Goal: Communication & Community: Answer question/provide support

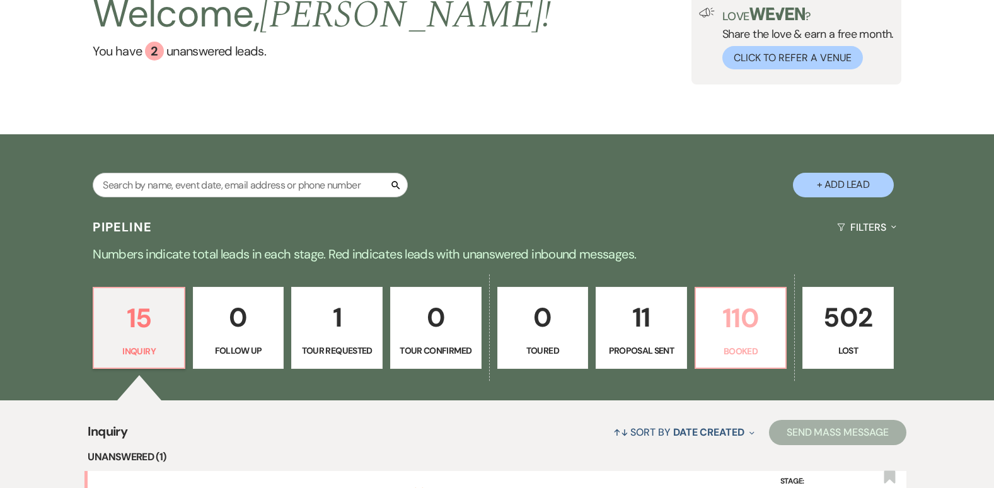
scroll to position [126, 0]
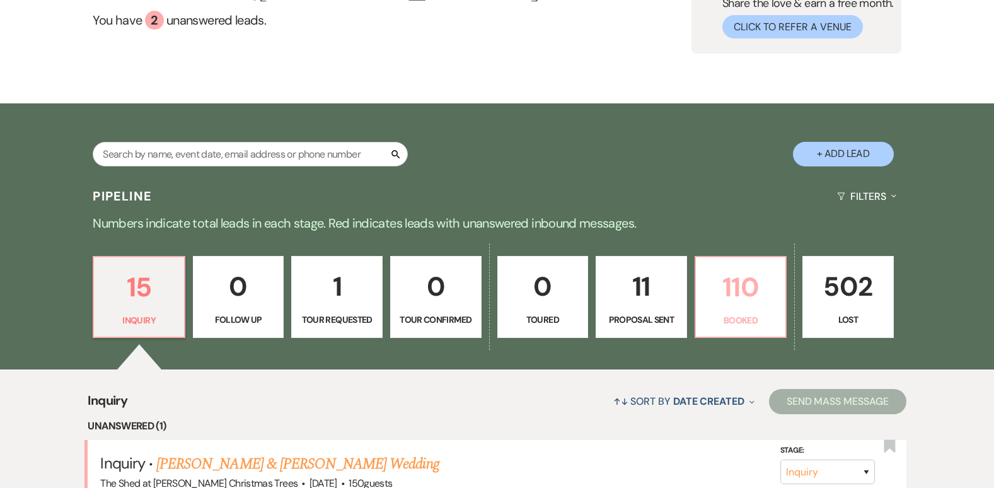
click at [758, 299] on p "110" at bounding box center [740, 287] width 75 height 42
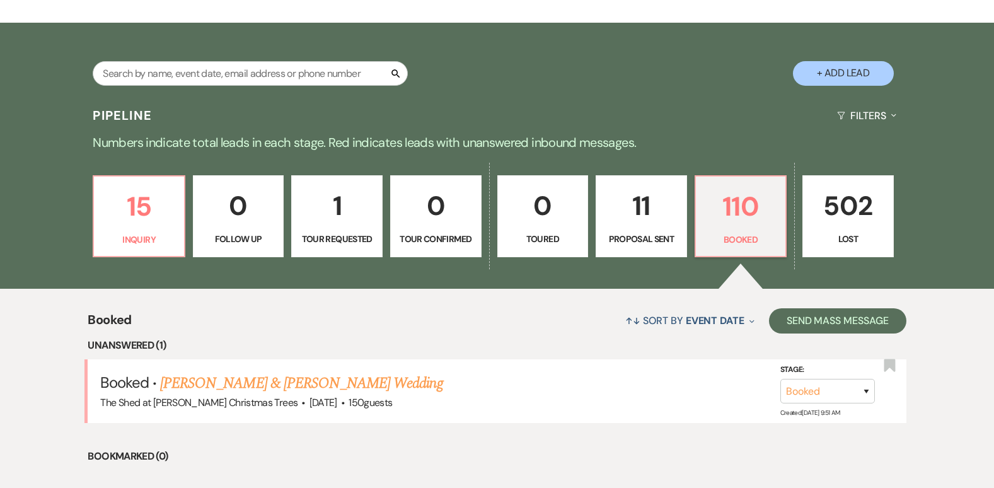
scroll to position [289, 0]
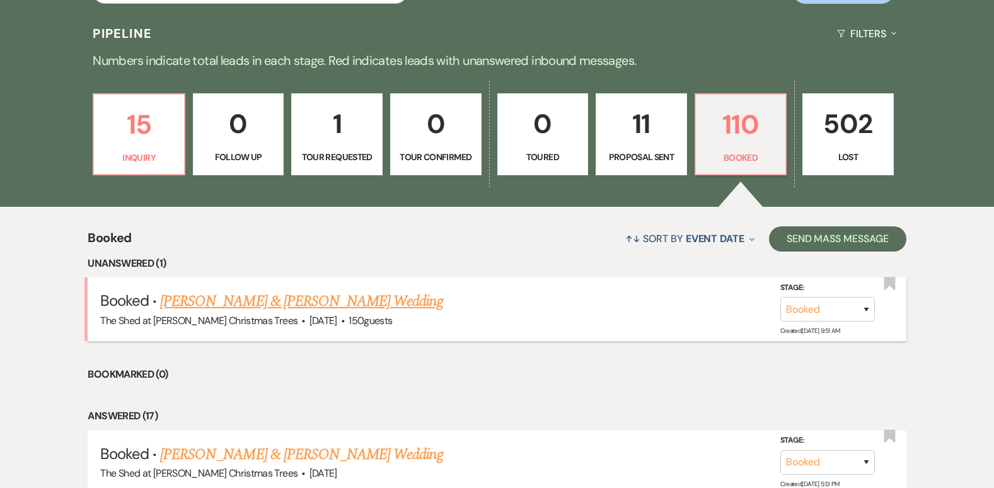
click at [255, 305] on link "Nicole Albers & Alan Baum's Wedding" at bounding box center [301, 301] width 282 height 23
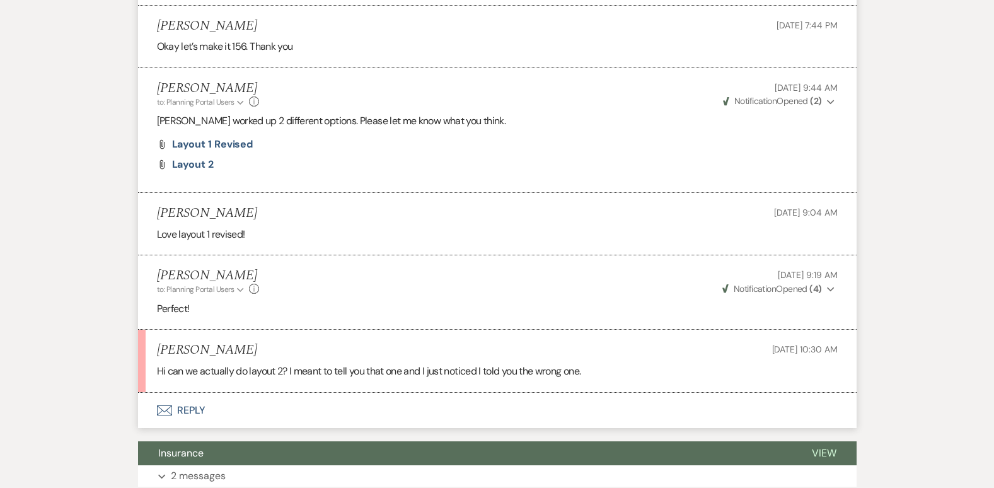
scroll to position [567, 0]
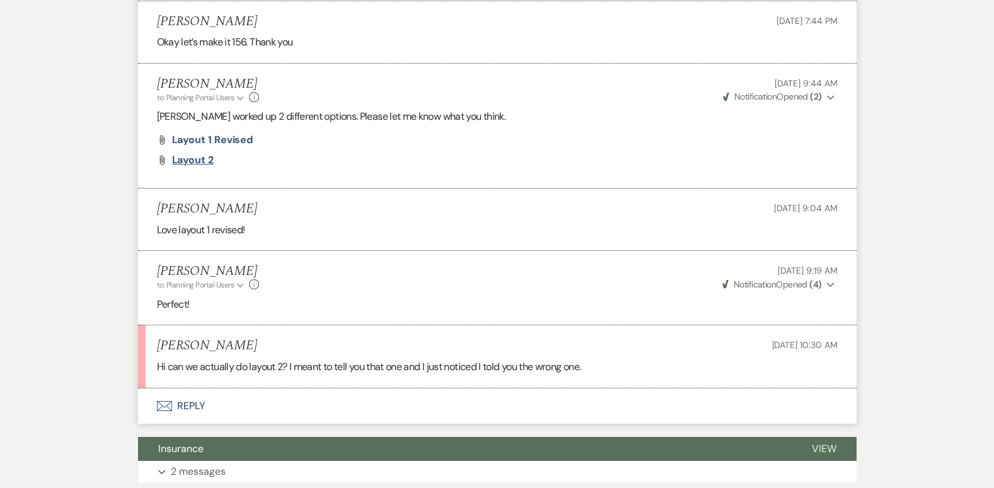
click at [188, 165] on span "Layout 2" at bounding box center [193, 159] width 42 height 13
click at [197, 139] on span "Layout 1 Revised" at bounding box center [212, 139] width 81 height 13
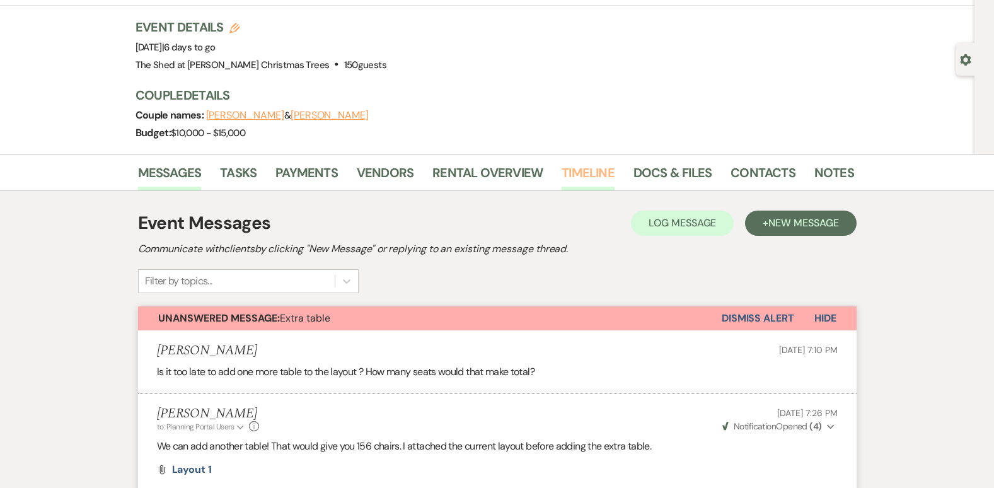
scroll to position [63, 0]
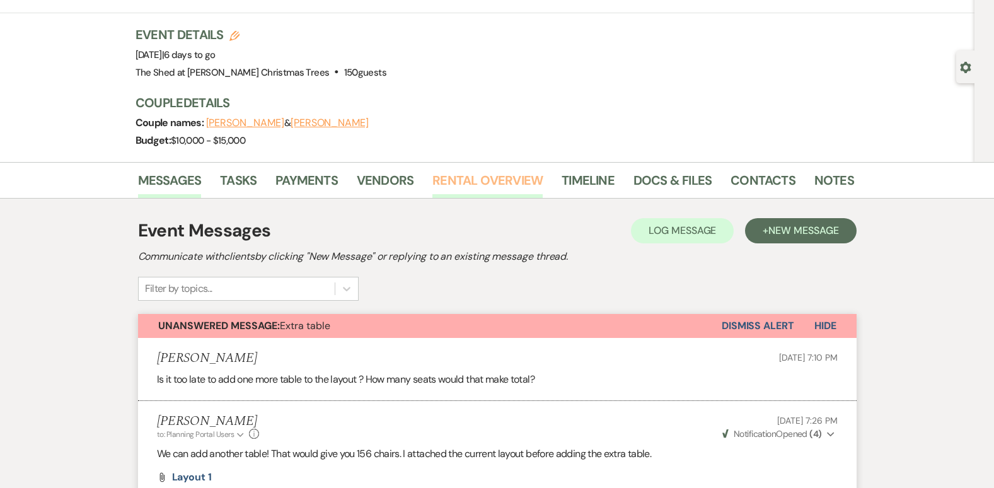
click at [446, 177] on link "Rental Overview" at bounding box center [487, 184] width 110 height 28
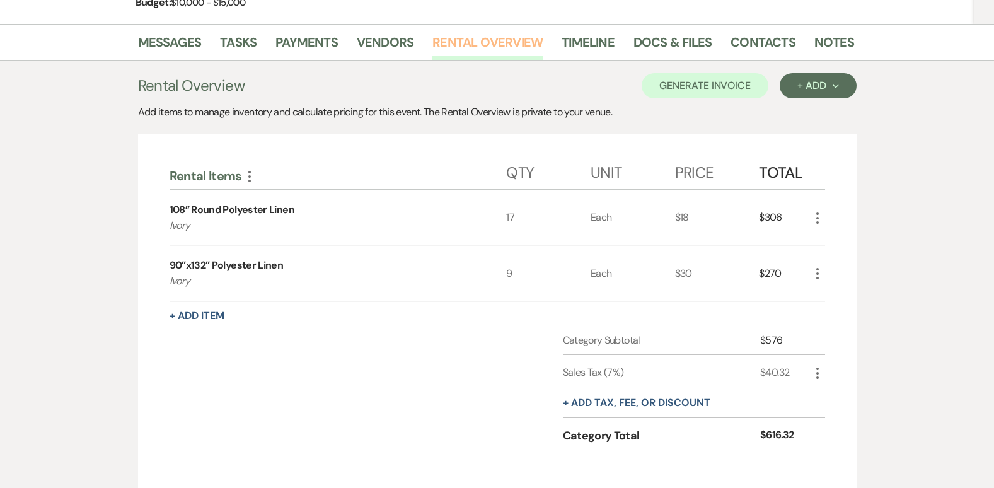
scroll to position [189, 0]
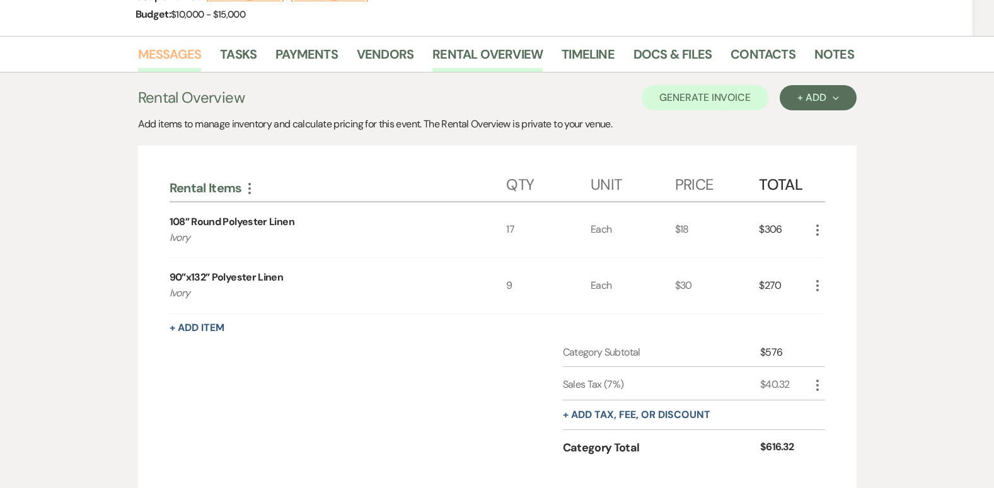
click at [165, 48] on link "Messages" at bounding box center [170, 58] width 64 height 28
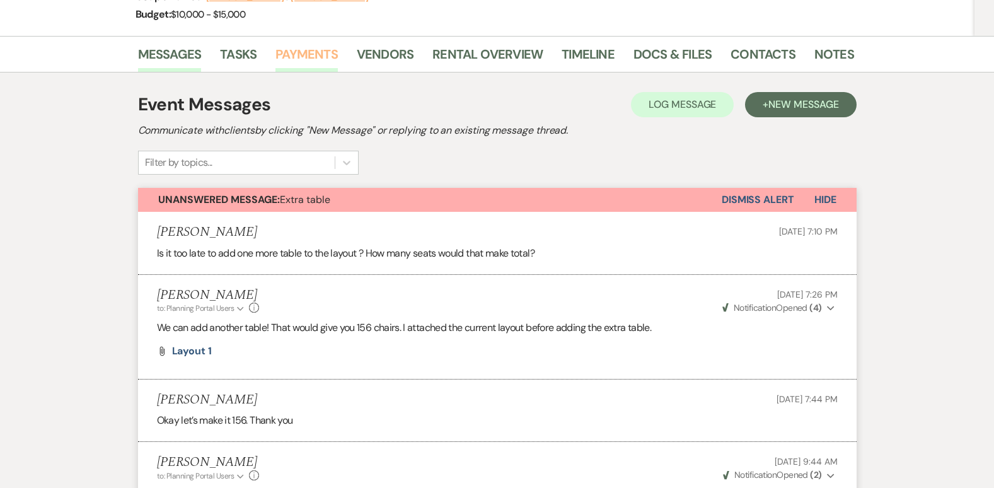
click at [304, 56] on link "Payments" at bounding box center [306, 58] width 62 height 28
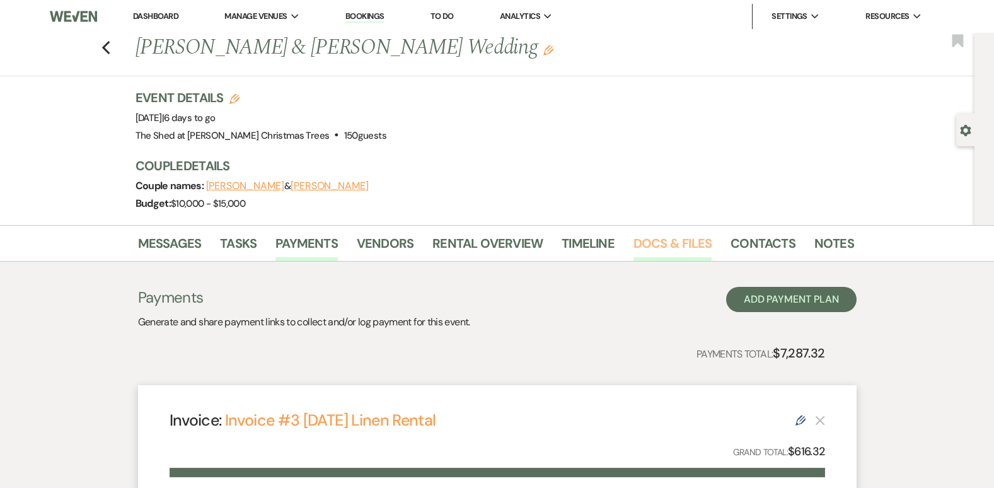
click at [678, 238] on link "Docs & Files" at bounding box center [672, 247] width 78 height 28
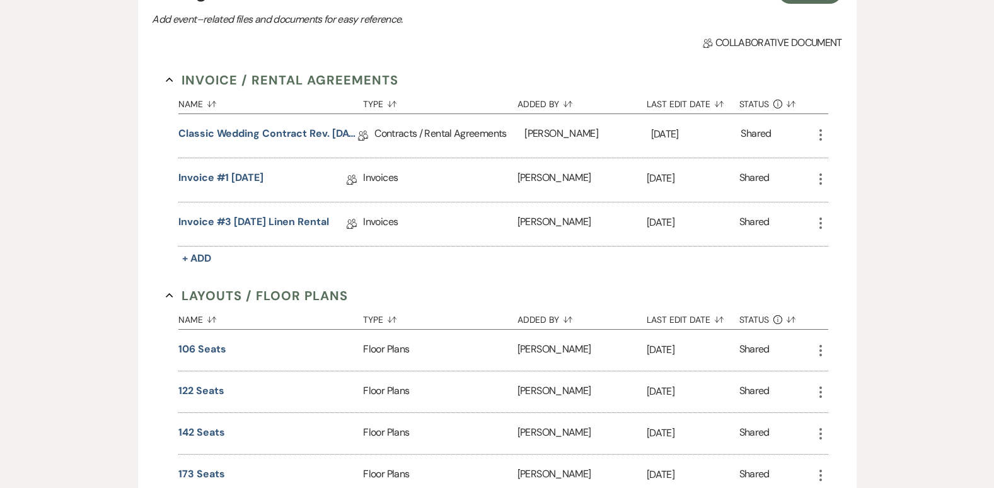
scroll to position [63, 0]
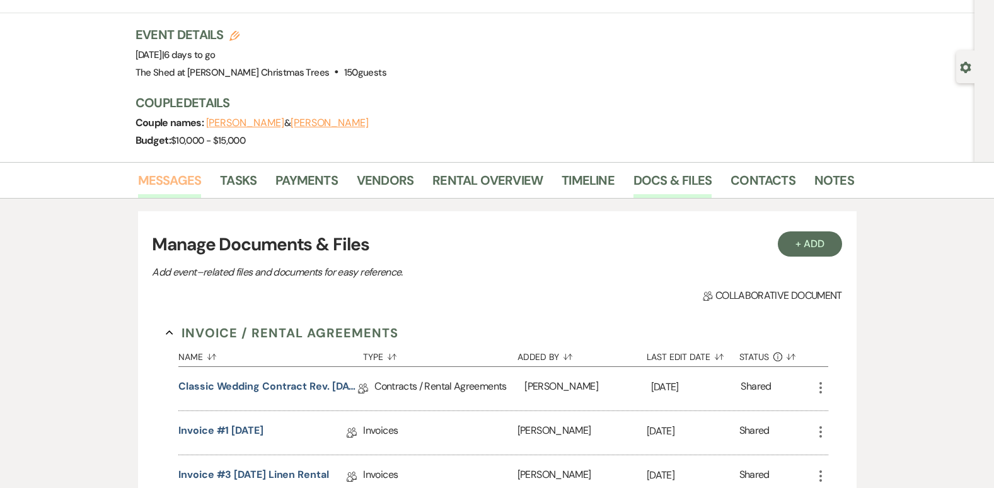
click at [197, 183] on link "Messages" at bounding box center [170, 184] width 64 height 28
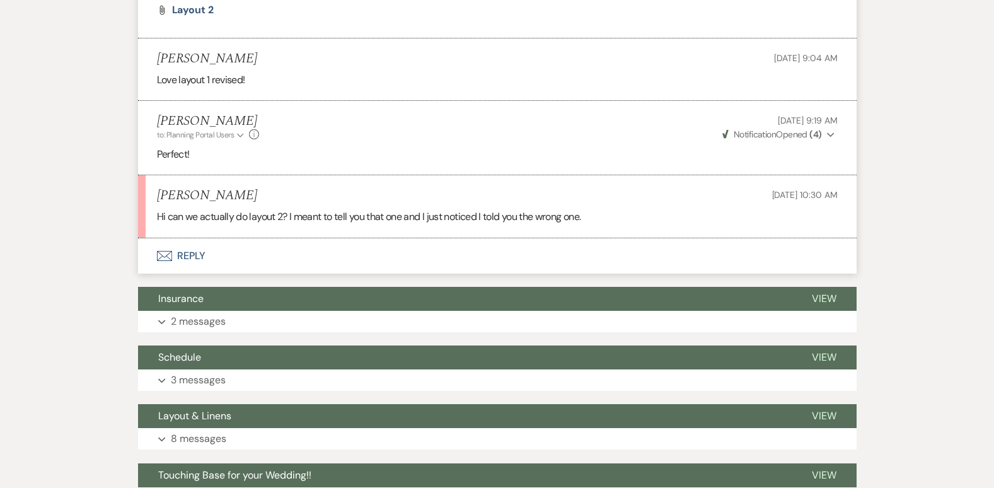
scroll to position [756, 0]
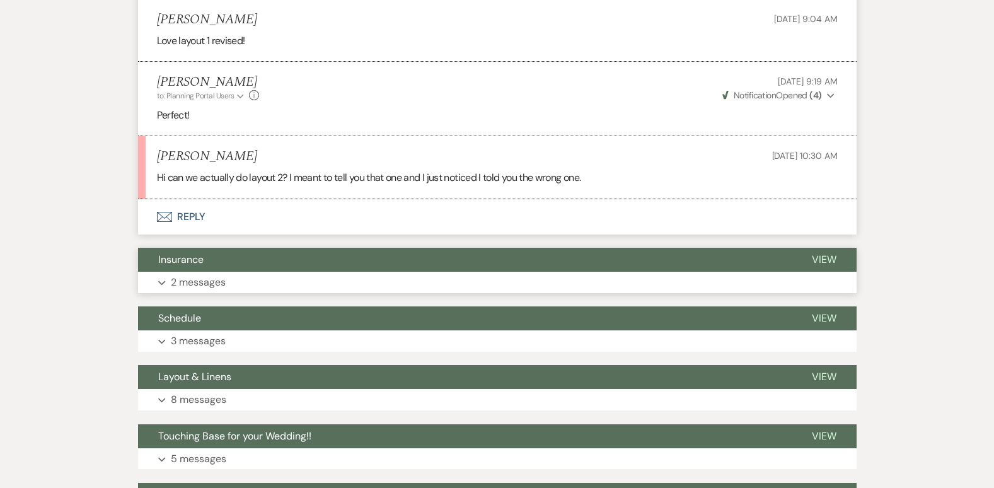
click at [157, 283] on button "Expand 2 messages" at bounding box center [497, 282] width 719 height 21
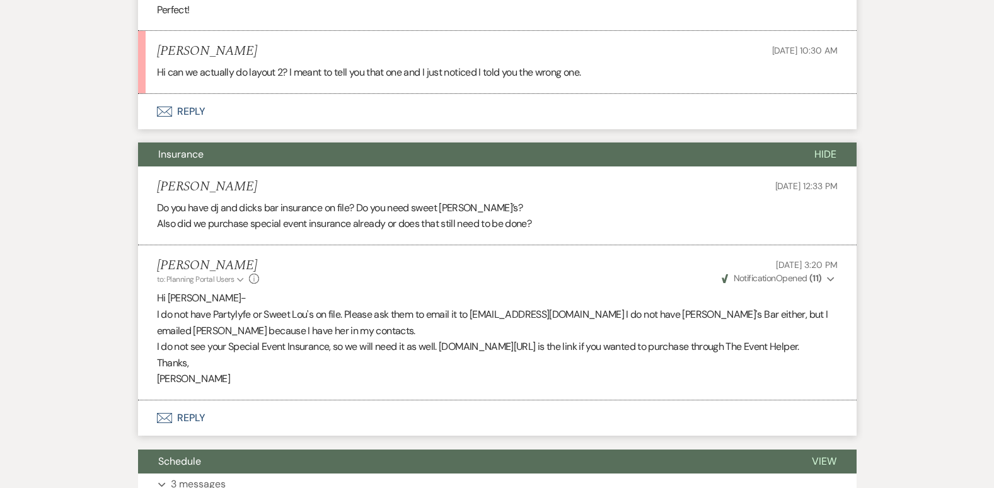
scroll to position [819, 0]
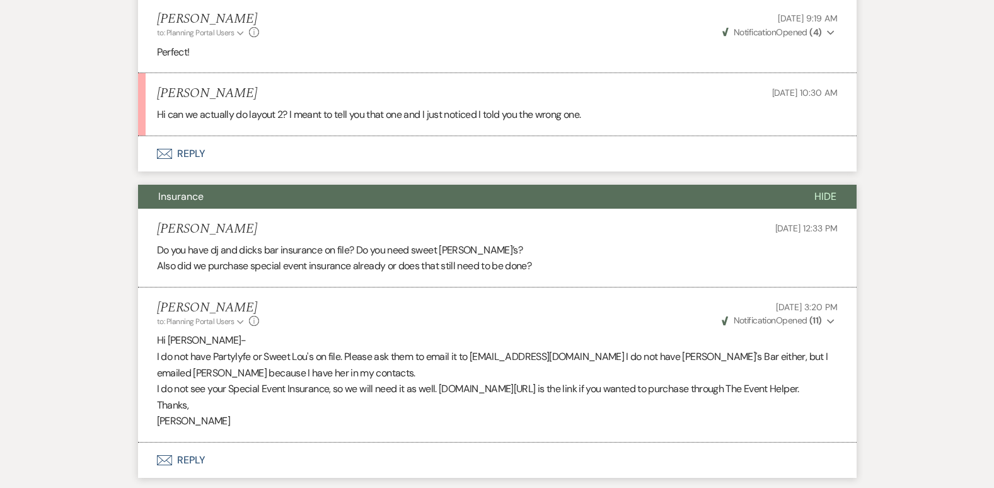
click at [185, 147] on button "Envelope Reply" at bounding box center [497, 153] width 719 height 35
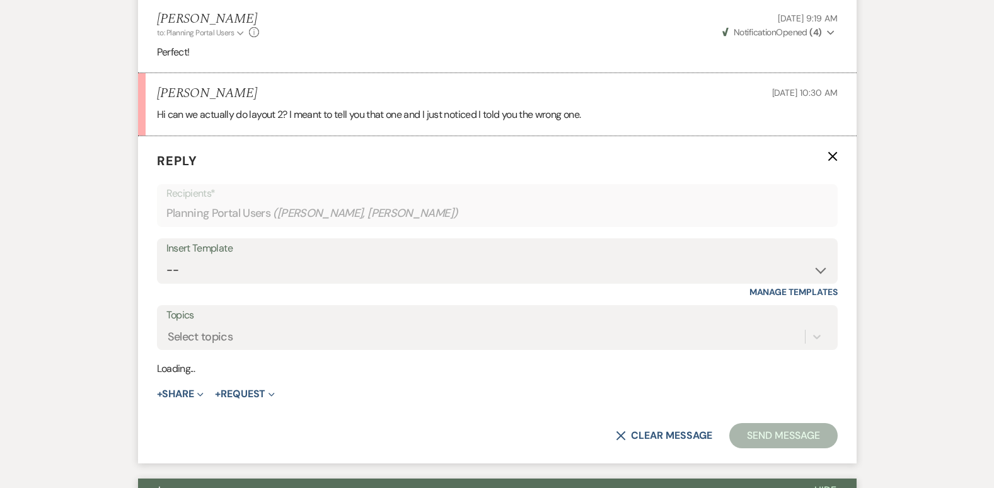
scroll to position [841, 0]
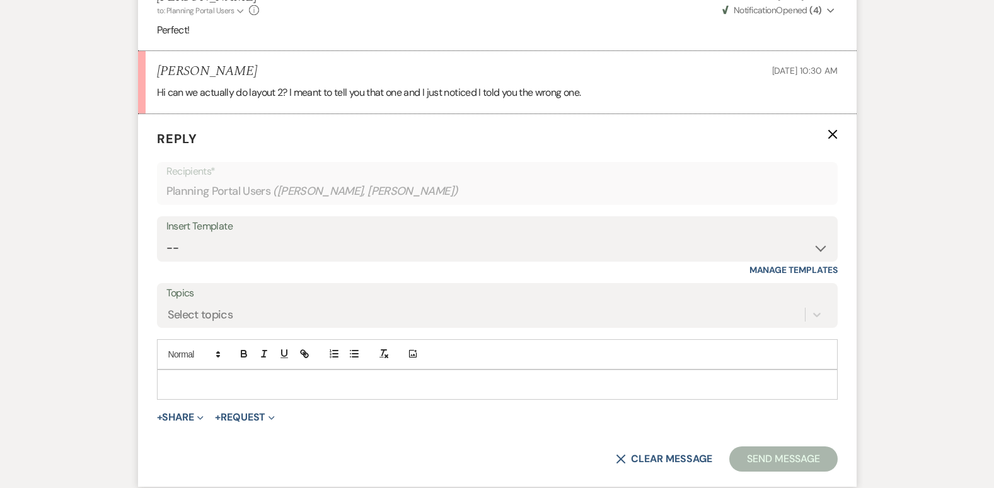
click at [215, 378] on p at bounding box center [497, 385] width 661 height 14
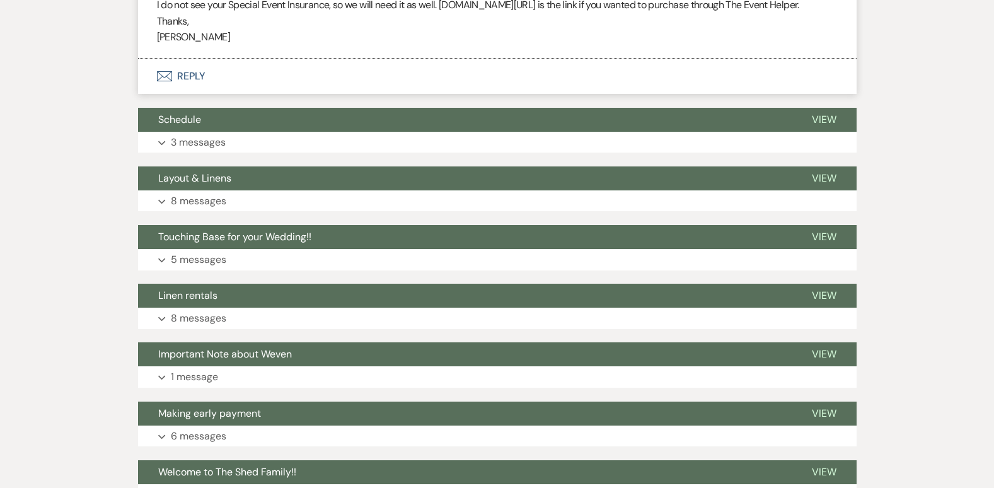
scroll to position [1598, 0]
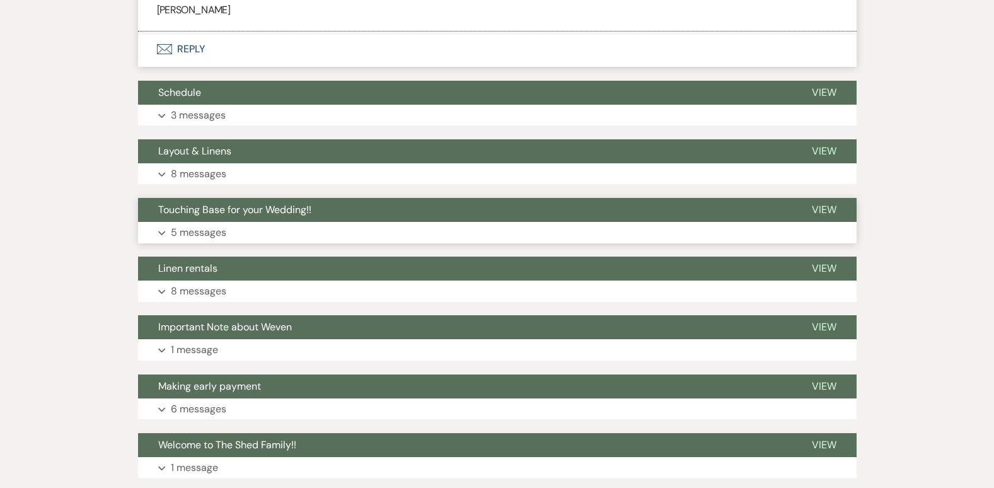
click at [199, 241] on p "5 messages" at bounding box center [198, 232] width 55 height 16
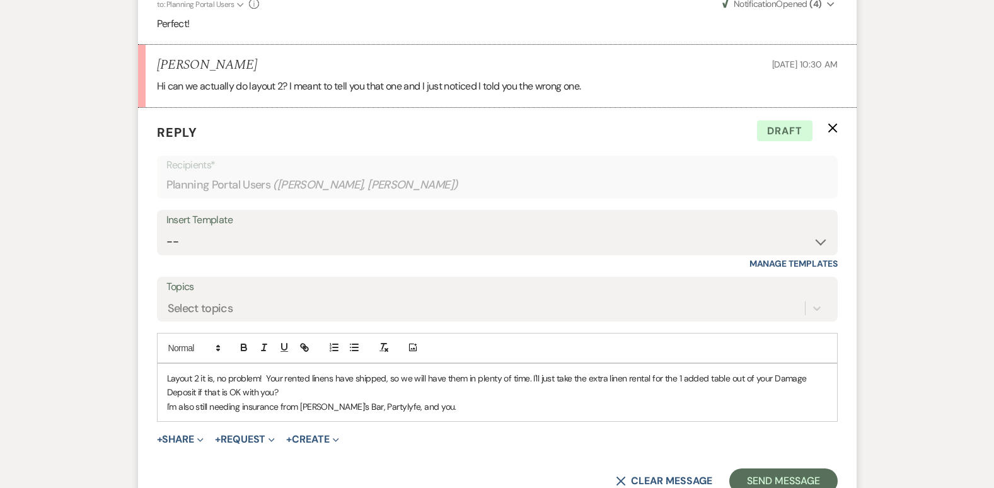
scroll to position [904, 0]
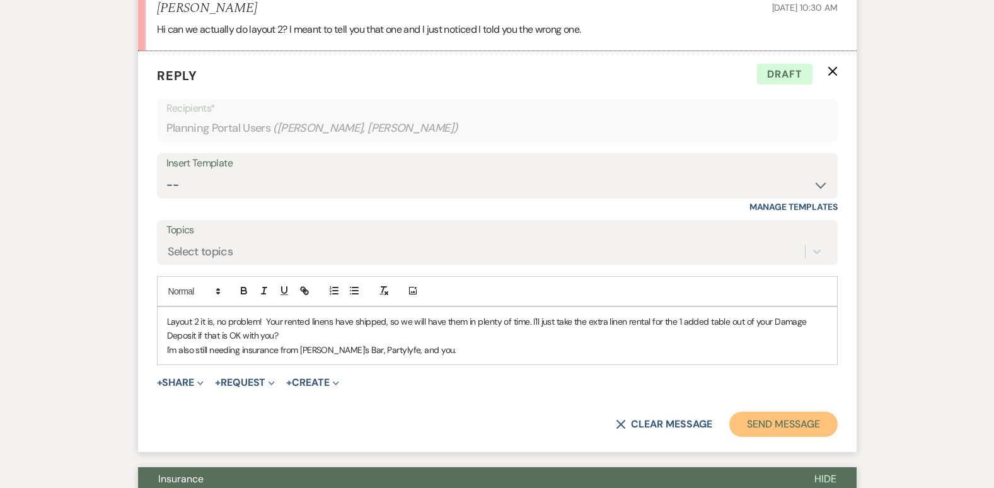
click at [792, 427] on button "Send Message" at bounding box center [783, 424] width 108 height 25
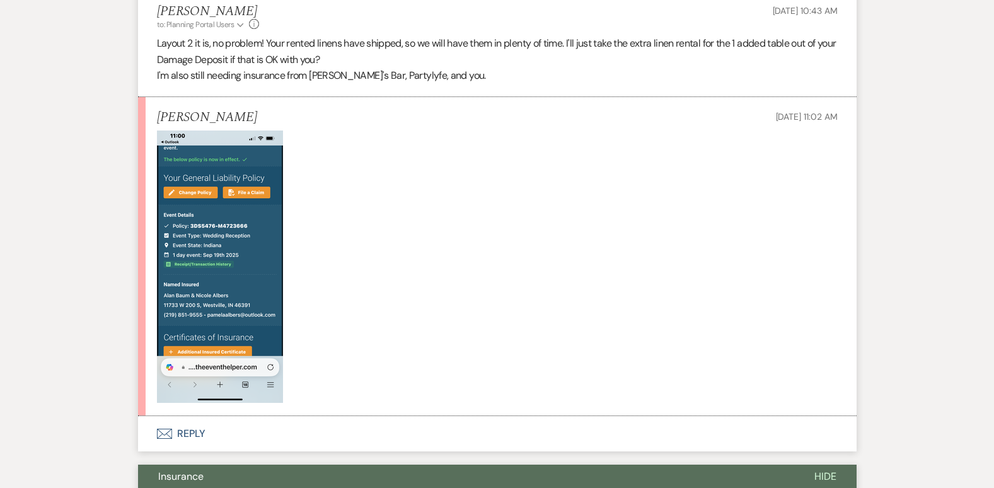
scroll to position [967, 0]
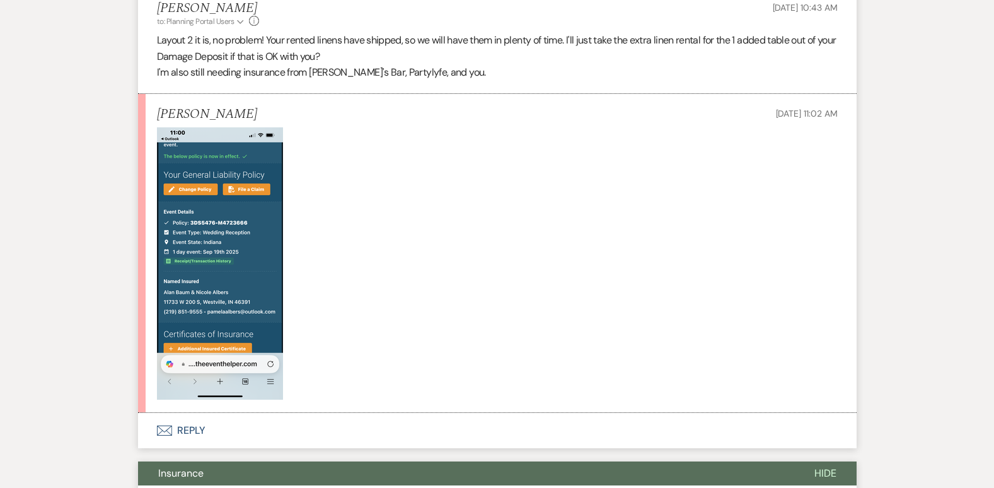
click at [256, 267] on img at bounding box center [220, 263] width 126 height 272
click at [182, 429] on button "Envelope Reply" at bounding box center [497, 430] width 719 height 35
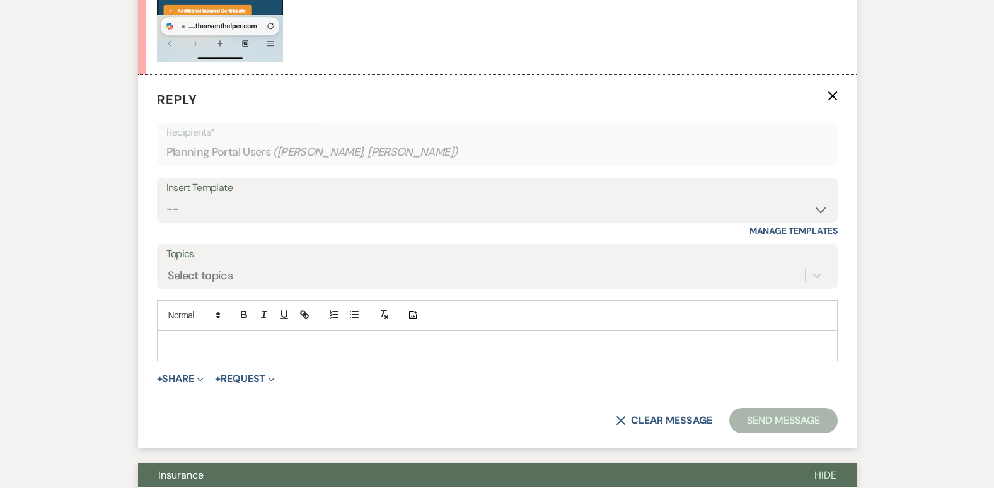
scroll to position [1323, 0]
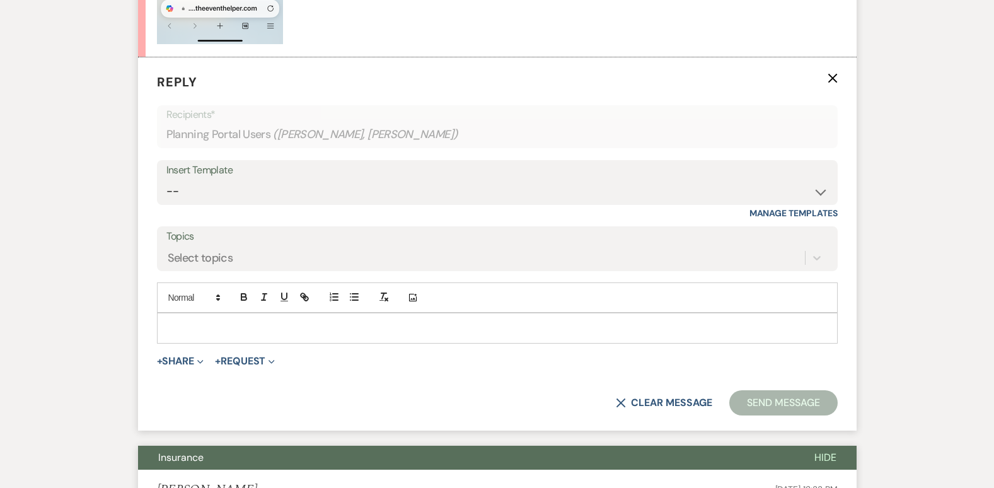
click at [290, 336] on div at bounding box center [497, 327] width 679 height 29
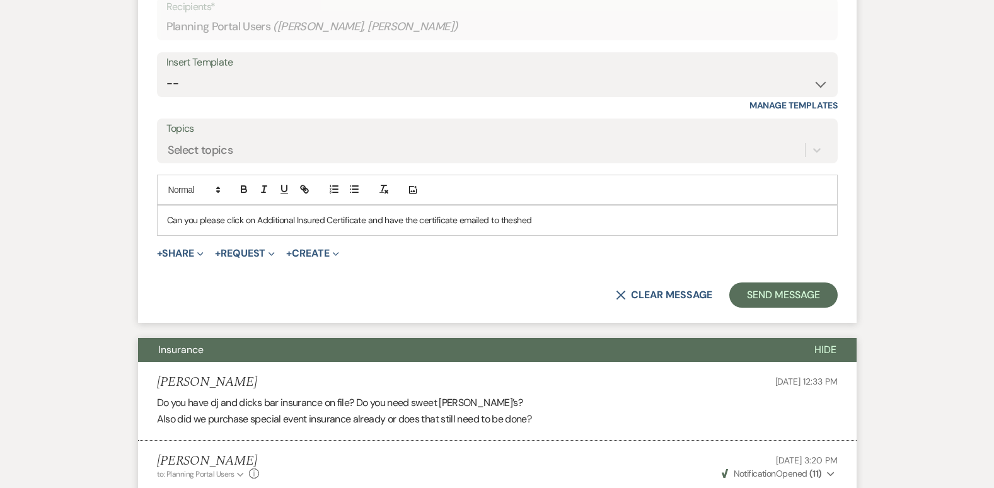
scroll to position [1431, 0]
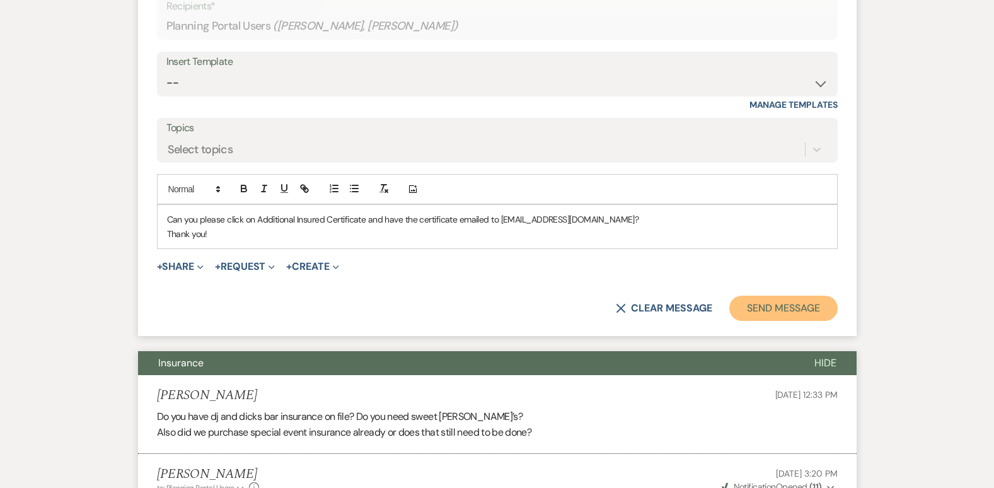
click at [755, 309] on button "Send Message" at bounding box center [783, 308] width 108 height 25
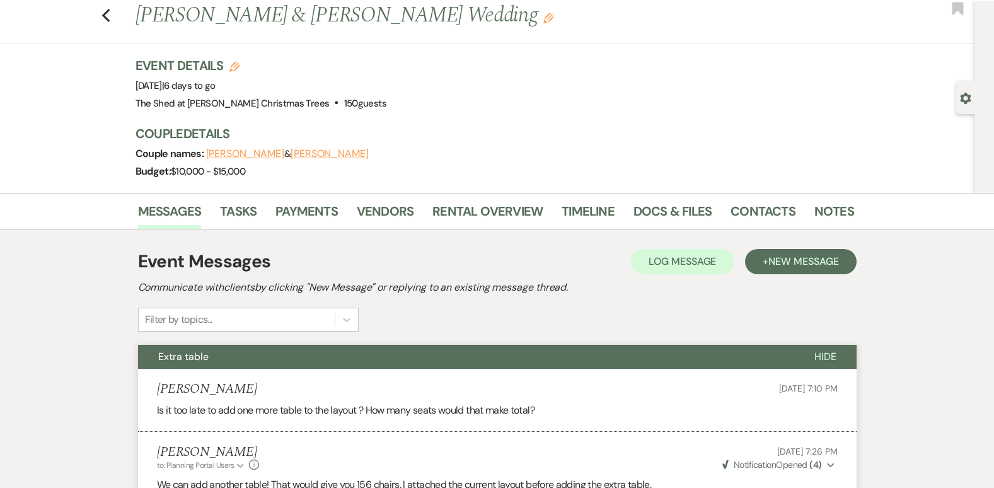
scroll to position [0, 0]
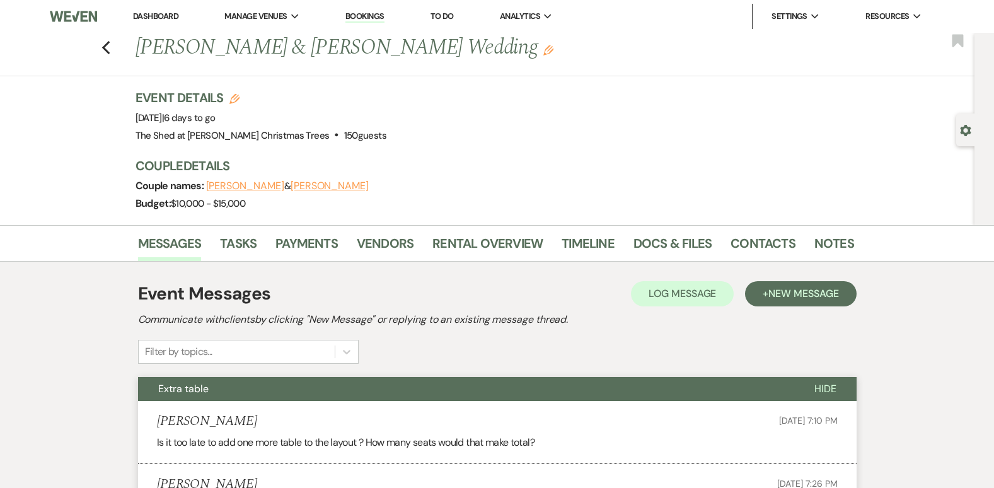
click at [154, 20] on link "Dashboard" at bounding box center [155, 16] width 45 height 11
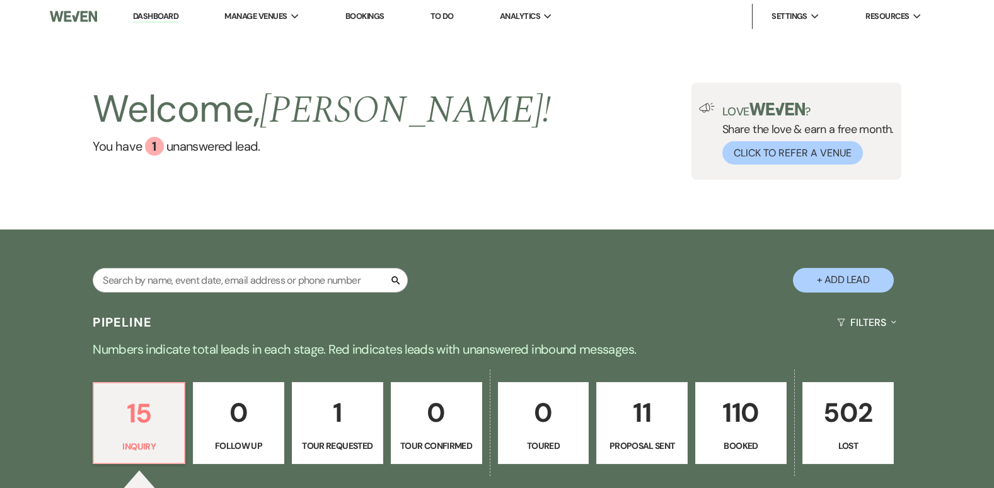
click at [722, 397] on p "110" at bounding box center [740, 412] width 75 height 42
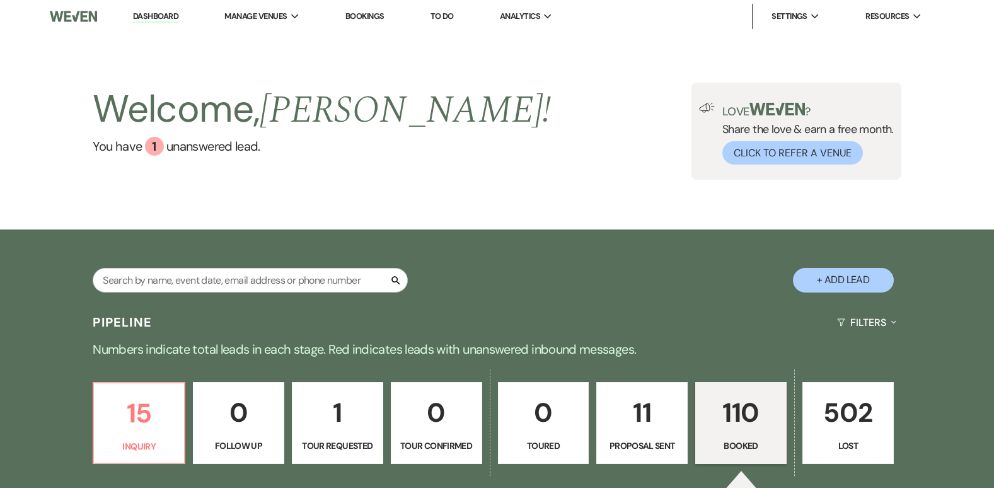
click at [746, 414] on p "110" at bounding box center [740, 412] width 75 height 42
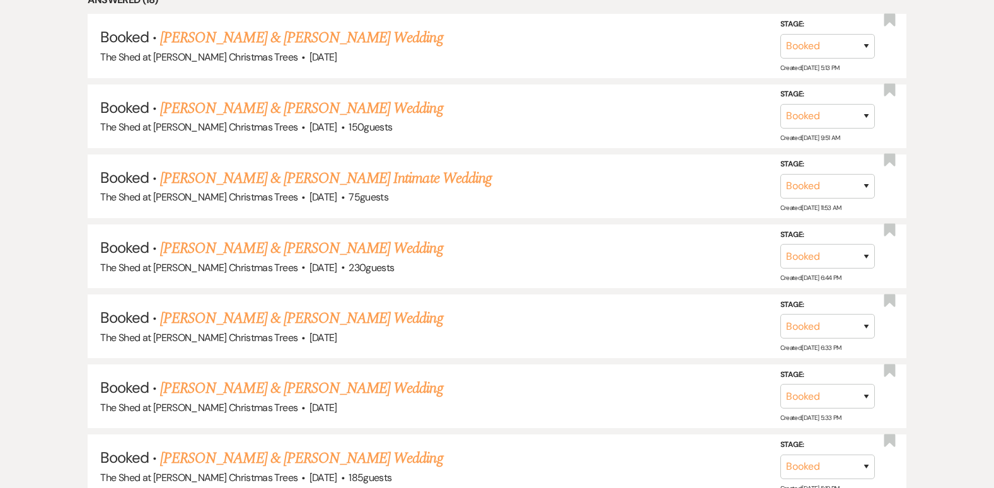
scroll to position [584, 0]
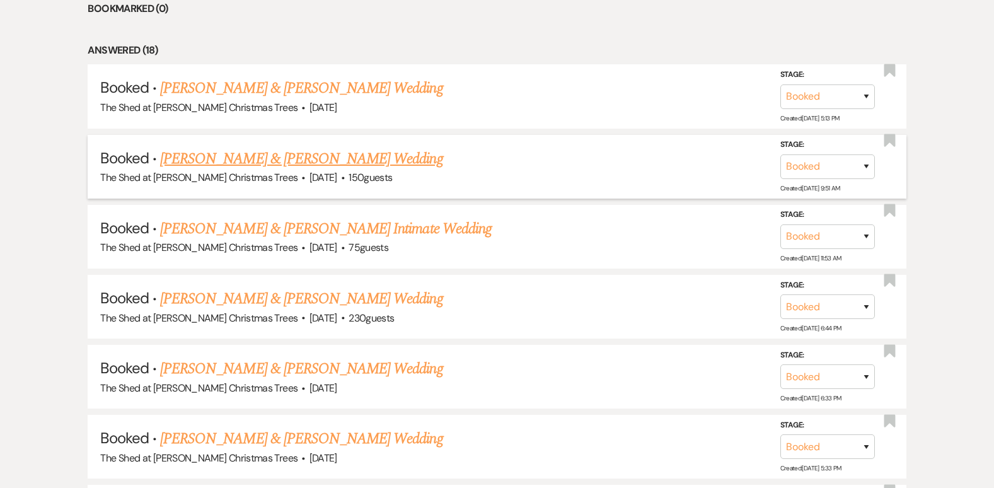
click at [247, 161] on link "Nicole Albers & Alan Baum's Wedding" at bounding box center [301, 158] width 282 height 23
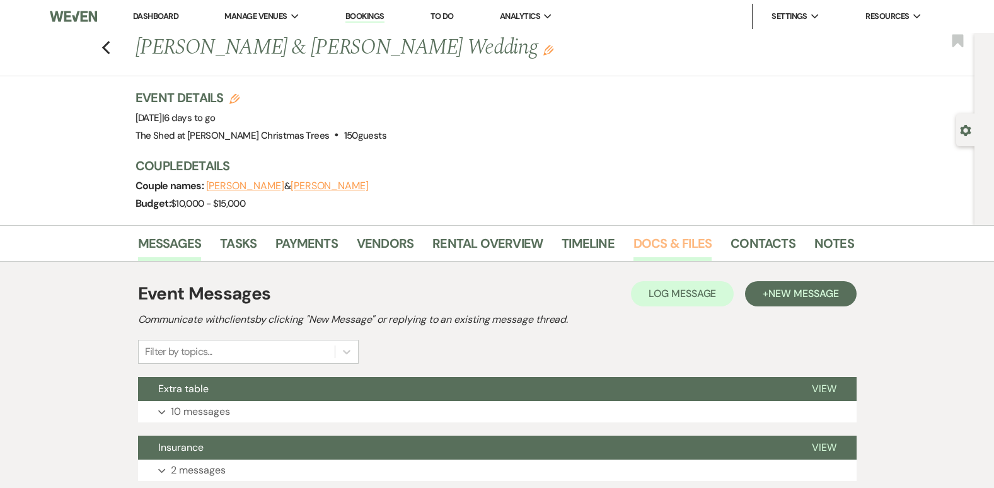
click at [665, 243] on link "Docs & Files" at bounding box center [672, 247] width 78 height 28
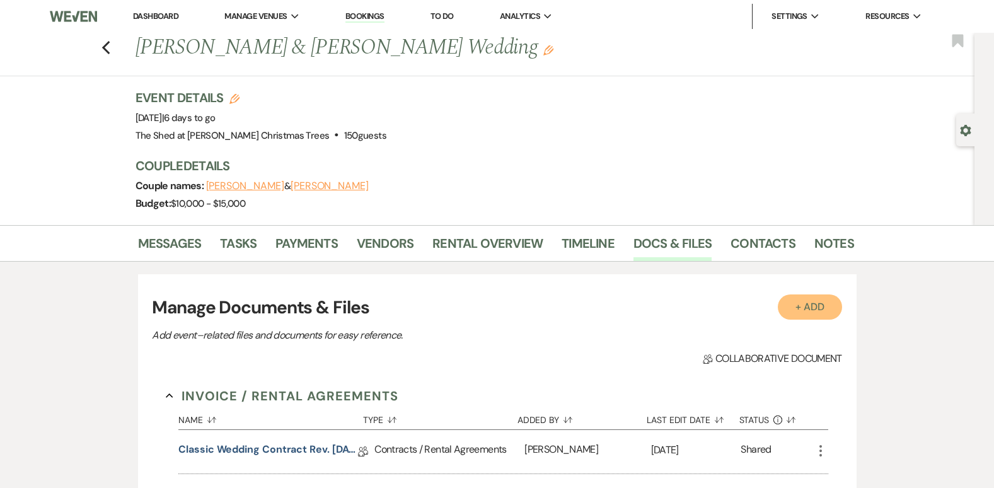
click at [809, 307] on button "+ Add" at bounding box center [810, 306] width 64 height 25
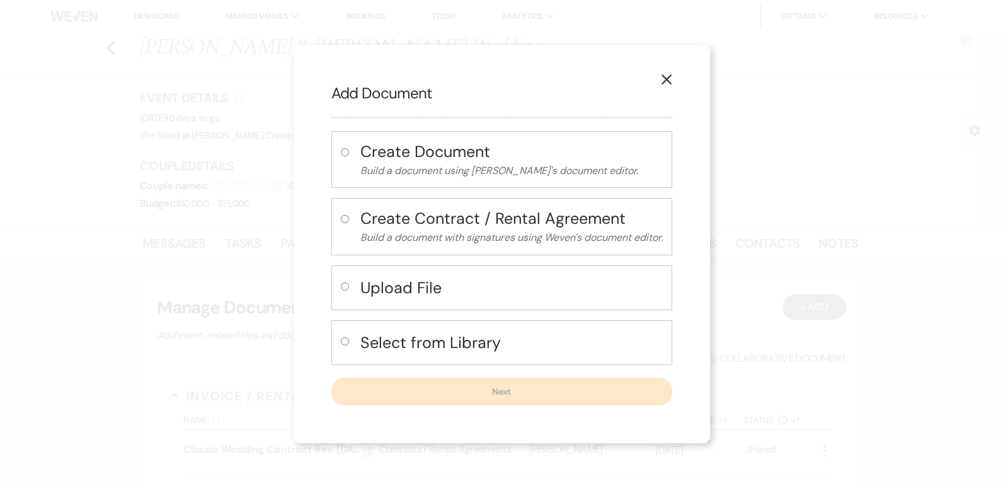
click at [341, 287] on input "radio" at bounding box center [345, 286] width 8 height 8
radio input "true"
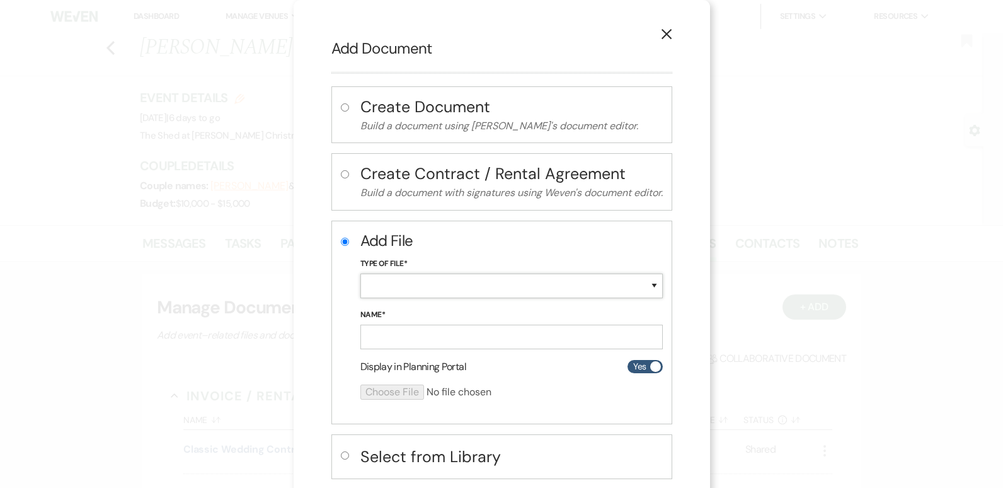
click at [379, 283] on select "Special Event Insurance Vendor Certificate of Insurance Contracts / Rental Agre…" at bounding box center [512, 286] width 303 height 25
select select "19"
click at [361, 274] on select "Special Event Insurance Vendor Certificate of Insurance Contracts / Rental Agre…" at bounding box center [512, 286] width 303 height 25
click at [375, 348] on input "Name*" at bounding box center [512, 337] width 303 height 25
type input "The Event Helper Insurance"
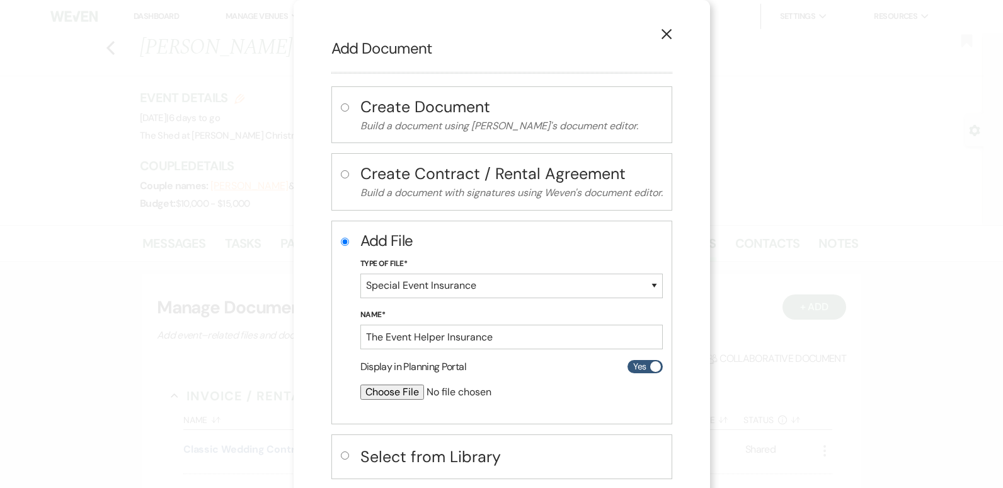
click at [378, 390] on input "file" at bounding box center [479, 391] width 236 height 15
type input "C:\fakepath\The Shed LLC Certificate (1).pdf"
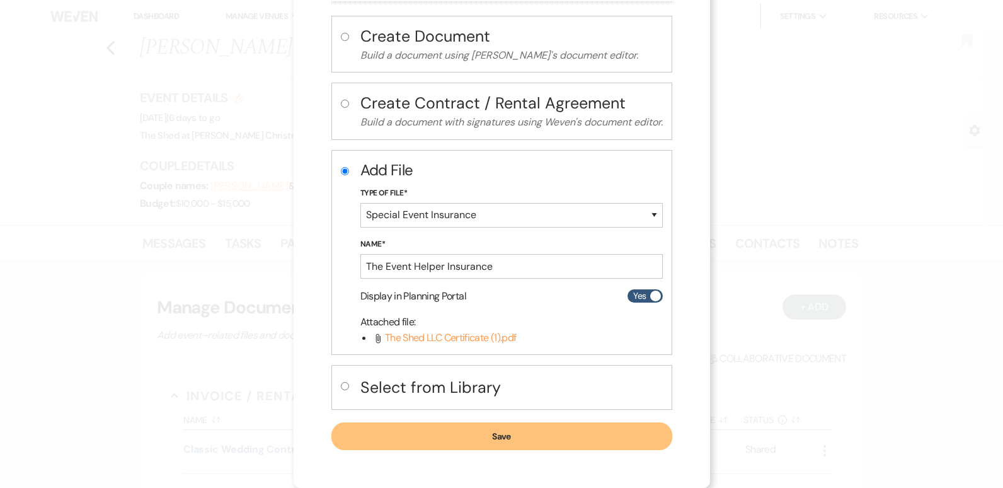
click at [508, 437] on button "Save" at bounding box center [502, 436] width 341 height 28
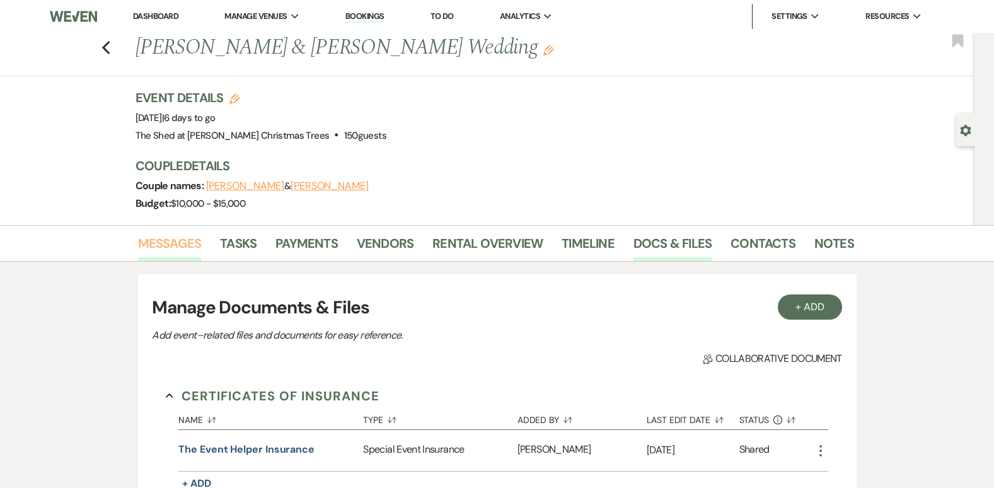
click at [167, 243] on link "Messages" at bounding box center [170, 247] width 64 height 28
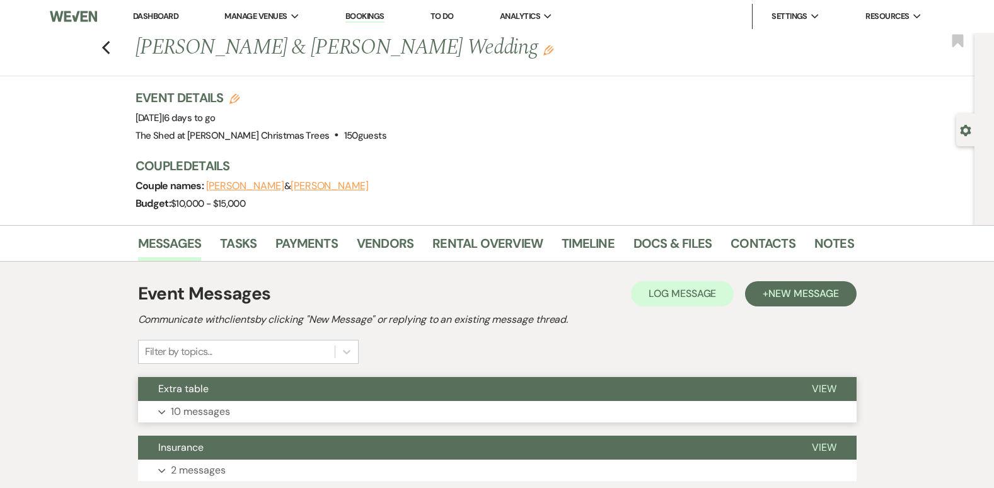
click at [199, 407] on p "10 messages" at bounding box center [200, 411] width 59 height 16
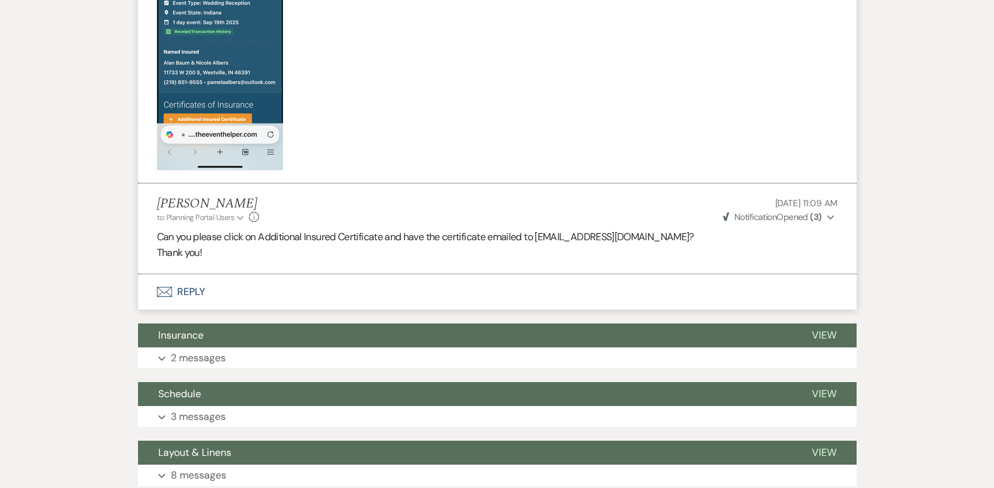
scroll to position [1215, 0]
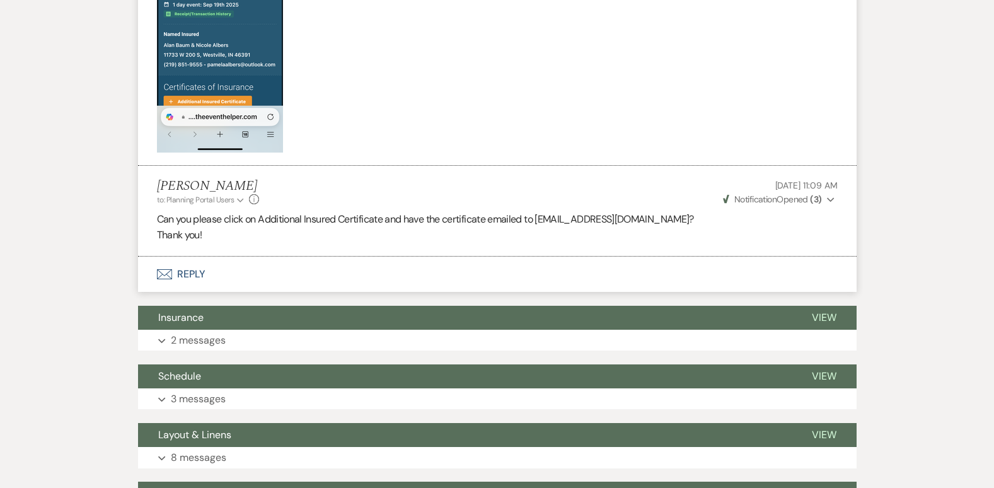
click at [832, 200] on icon "Expand" at bounding box center [831, 199] width 8 height 9
click at [832, 200] on use "button" at bounding box center [830, 199] width 7 height 4
click at [184, 269] on button "Envelope Reply" at bounding box center [497, 274] width 719 height 35
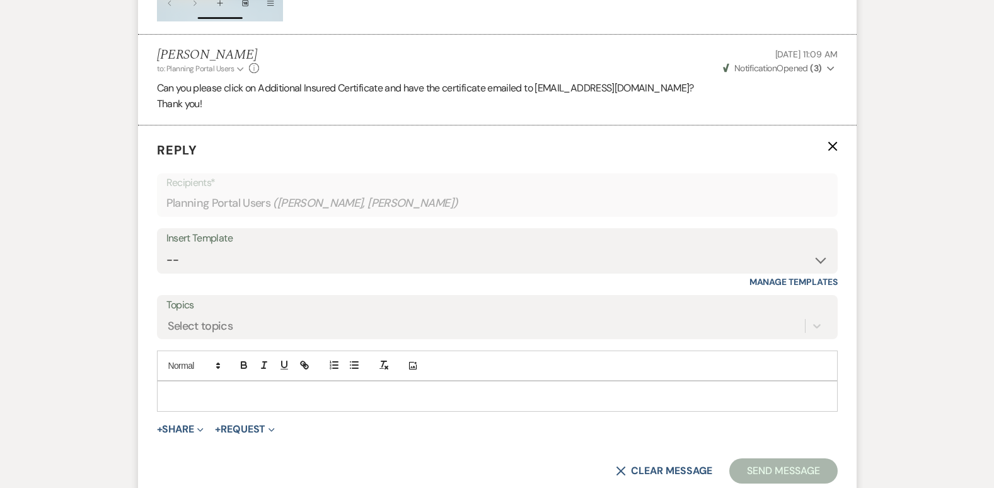
scroll to position [1358, 0]
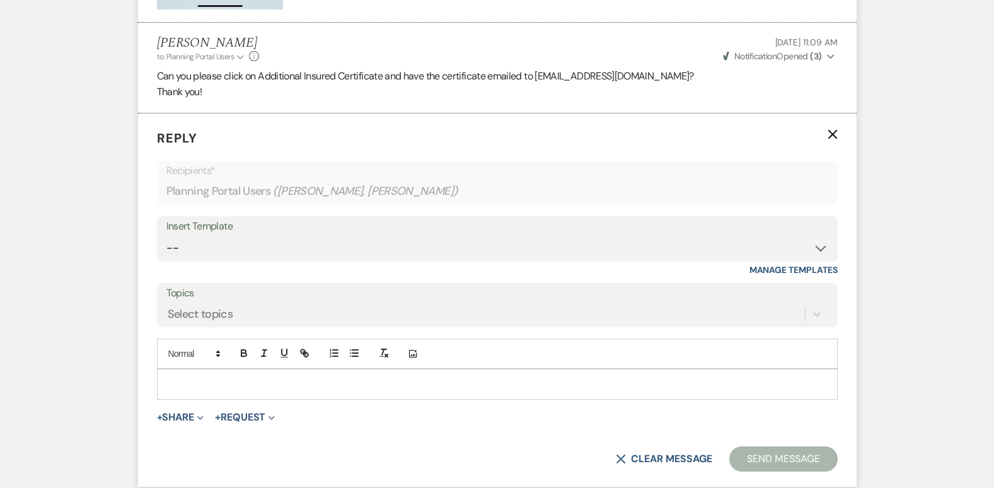
click at [248, 381] on p at bounding box center [497, 384] width 661 height 14
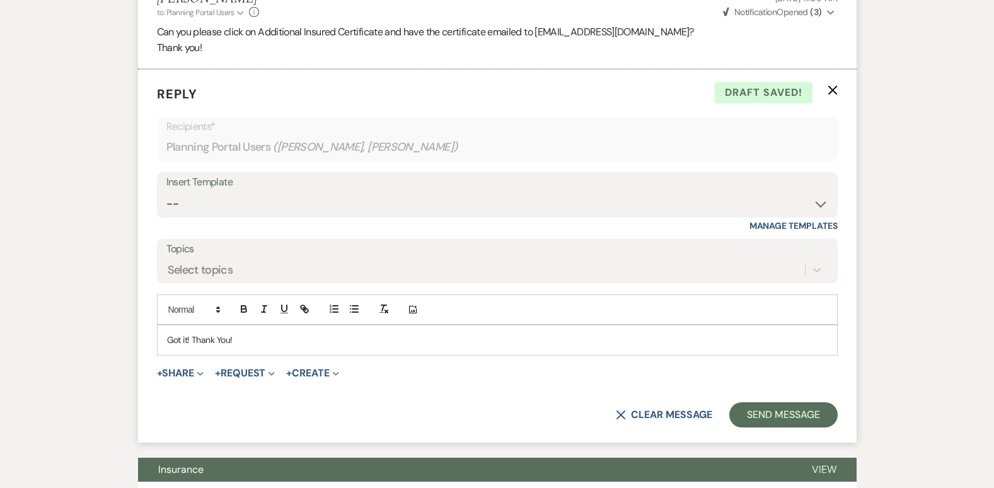
scroll to position [1421, 0]
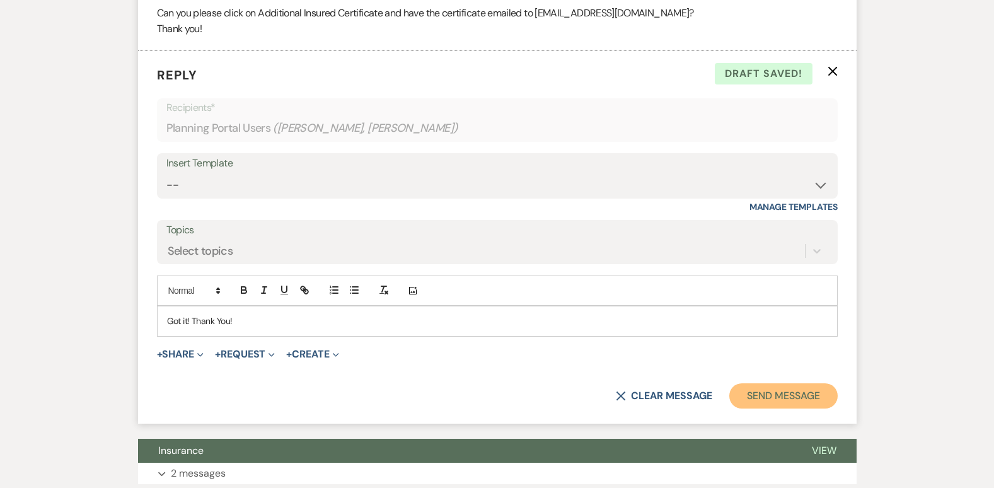
click at [802, 388] on button "Send Message" at bounding box center [783, 395] width 108 height 25
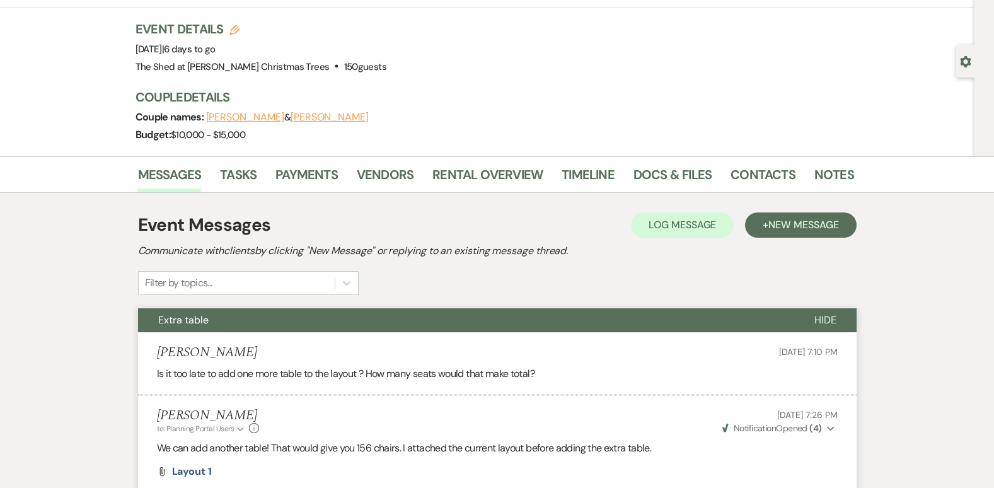
scroll to position [0, 0]
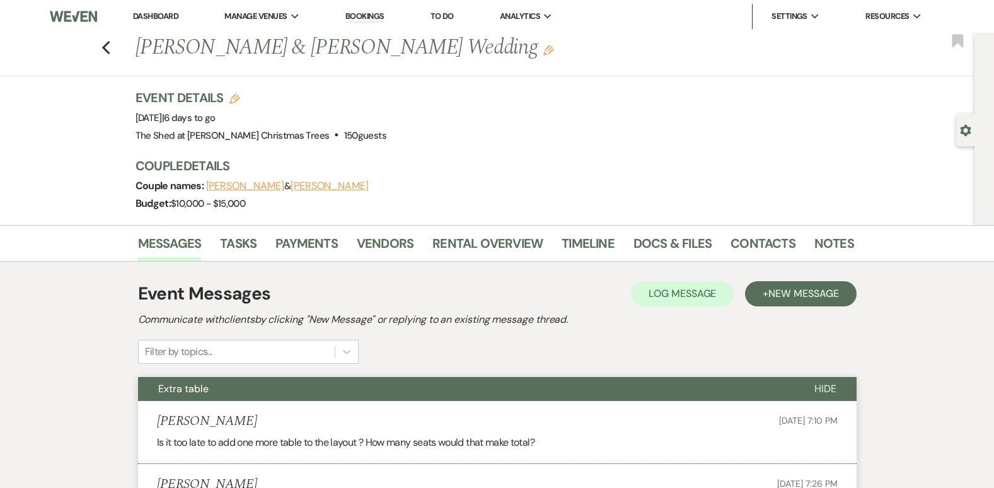
click at [159, 15] on link "Dashboard" at bounding box center [155, 16] width 45 height 11
